Goal: Task Accomplishment & Management: Manage account settings

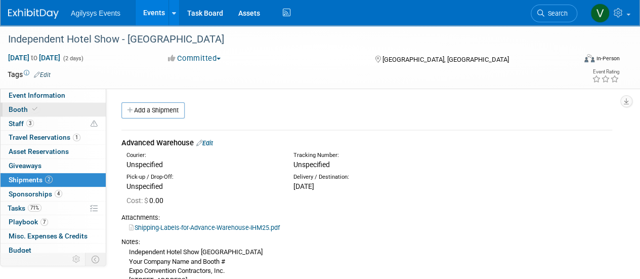
click at [14, 112] on span "Booth" at bounding box center [24, 109] width 31 height 8
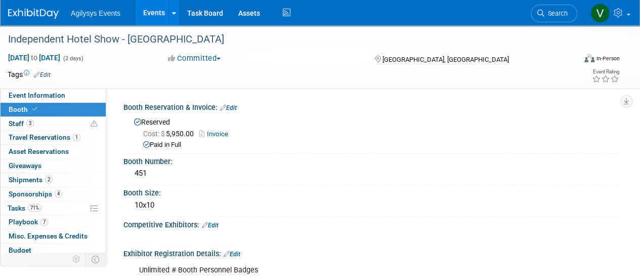
scroll to position [101, 0]
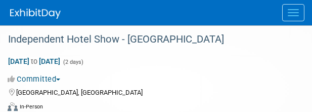
select select "HRC"
select select "Q2"
select select "A"
select select "Yes"
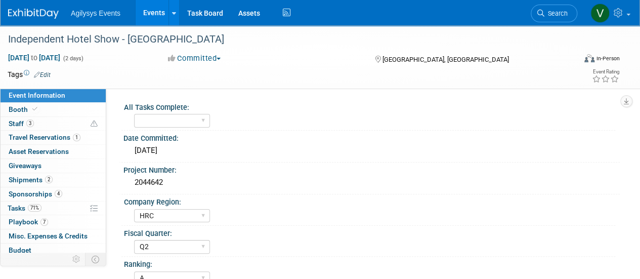
click at [86, 8] on li "Agilysys Events" at bounding box center [103, 9] width 64 height 15
click at [86, 10] on span "Agilysys Events" at bounding box center [96, 13] width 50 height 8
click at [47, 16] on img at bounding box center [33, 14] width 51 height 10
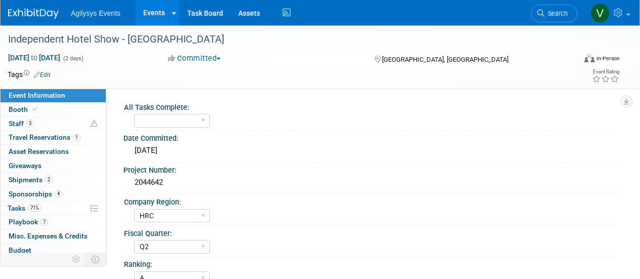
select select "HRC"
select select "Q2"
select select "A"
select select "Yes"
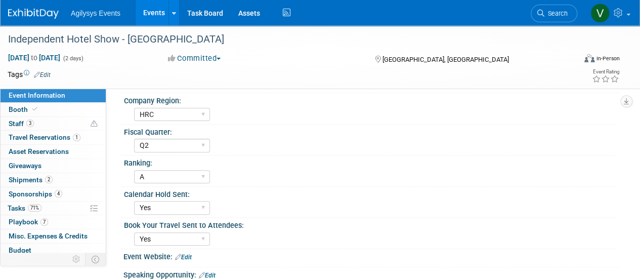
scroll to position [101, 0]
click at [39, 15] on img at bounding box center [33, 14] width 51 height 10
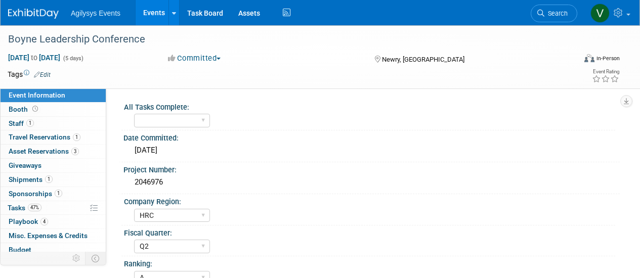
select select "HRC"
select select "Q2"
select select "A"
select select "Yes"
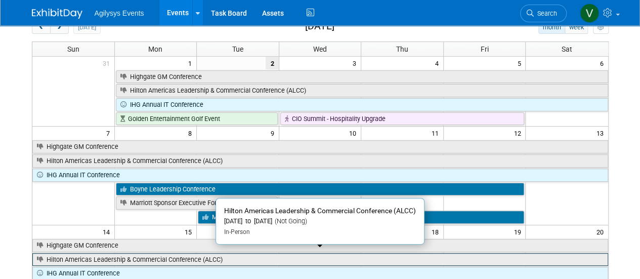
scroll to position [101, 0]
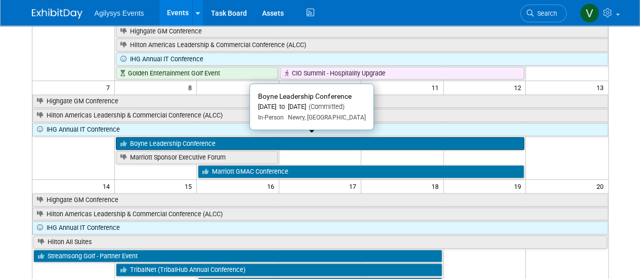
click at [195, 137] on link "Boyne Leadership Conference" at bounding box center [320, 143] width 409 height 13
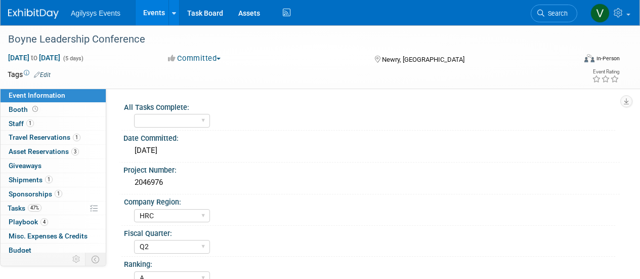
select select "HRC"
select select "Q2"
select select "A"
select select "Yes"
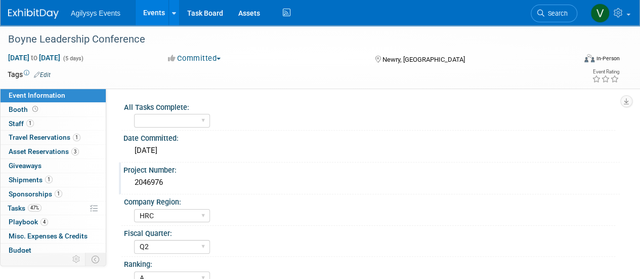
drag, startPoint x: 172, startPoint y: 185, endPoint x: 136, endPoint y: 181, distance: 36.7
click at [136, 181] on div "2046976" at bounding box center [371, 183] width 481 height 16
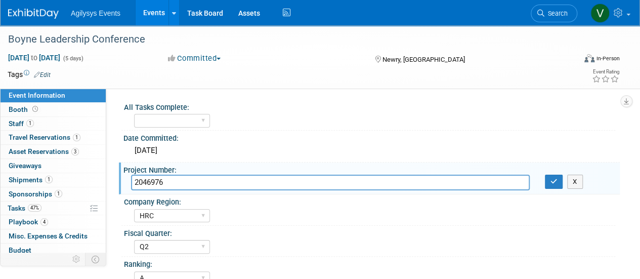
drag, startPoint x: 136, startPoint y: 181, endPoint x: 180, endPoint y: 185, distance: 44.2
click at [180, 186] on input "2046976" at bounding box center [330, 183] width 399 height 16
drag, startPoint x: 180, startPoint y: 182, endPoint x: 131, endPoint y: 181, distance: 49.6
click at [131, 181] on input "2046976" at bounding box center [330, 183] width 399 height 16
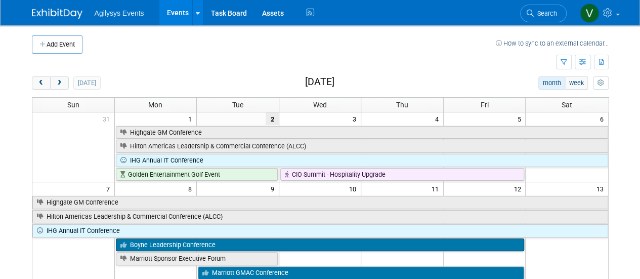
click at [222, 242] on link "Boyne Leadership Conference" at bounding box center [320, 244] width 409 height 13
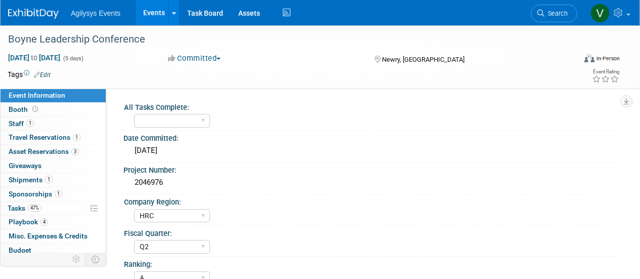
select select "HRC"
select select "Q2"
select select "A"
select select "Yes"
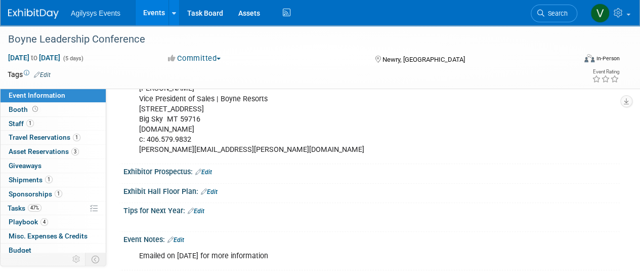
scroll to position [417, 0]
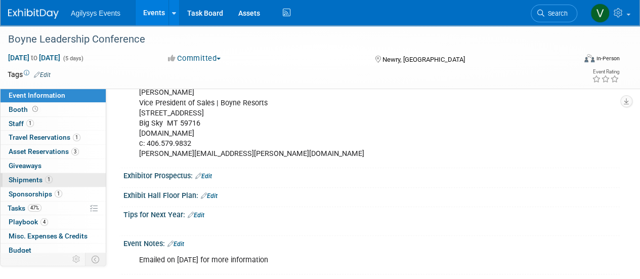
click at [37, 177] on span "Shipments 1" at bounding box center [31, 180] width 44 height 8
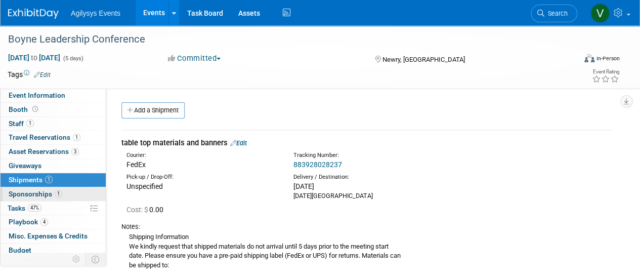
click at [50, 196] on span "Sponsorships 1" at bounding box center [36, 194] width 54 height 8
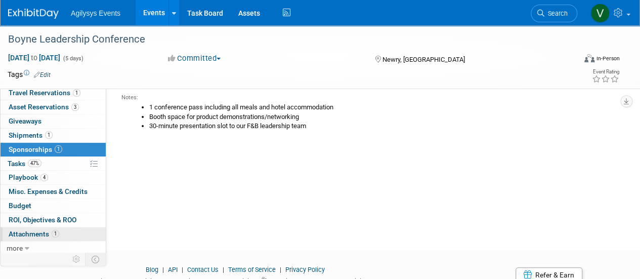
scroll to position [127, 0]
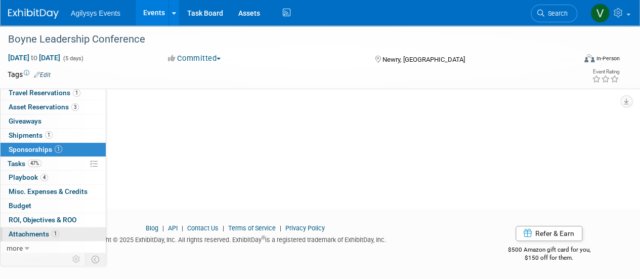
click at [37, 233] on span "Attachments 1" at bounding box center [34, 234] width 51 height 8
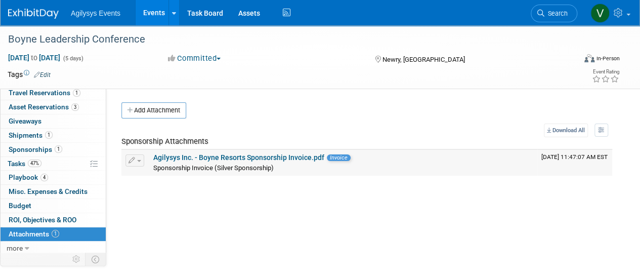
click at [326, 162] on div "Sponsorship Invoice (Silver Sponsorship)" at bounding box center [343, 167] width 380 height 10
